Goal: Task Accomplishment & Management: Use online tool/utility

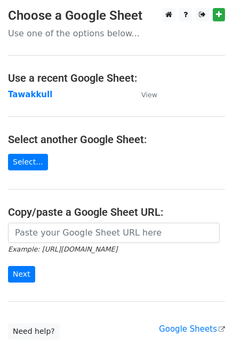
click at [29, 90] on strong "Tawakkull" at bounding box center [30, 95] width 44 height 10
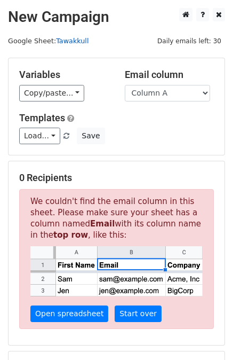
click at [65, 39] on link "Tawakkull" at bounding box center [72, 41] width 33 height 8
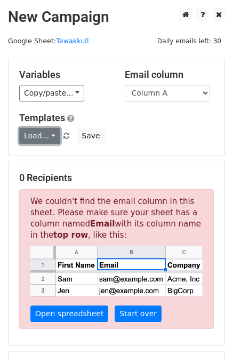
click at [46, 133] on link "Load..." at bounding box center [39, 135] width 41 height 17
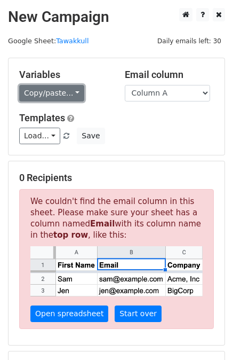
click at [53, 92] on link "Copy/paste..." at bounding box center [51, 93] width 65 height 17
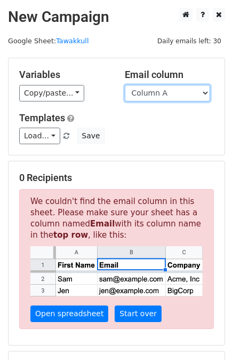
click at [164, 91] on select "Column A" at bounding box center [167, 93] width 85 height 17
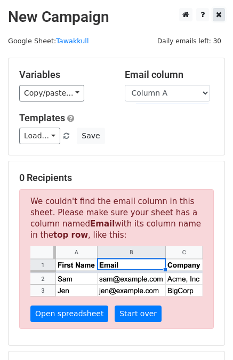
click at [215, 15] on link at bounding box center [219, 14] width 12 height 13
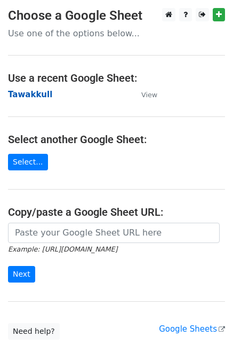
click at [38, 98] on strong "Tawakkull" at bounding box center [30, 95] width 44 height 10
